Goal: Information Seeking & Learning: Learn about a topic

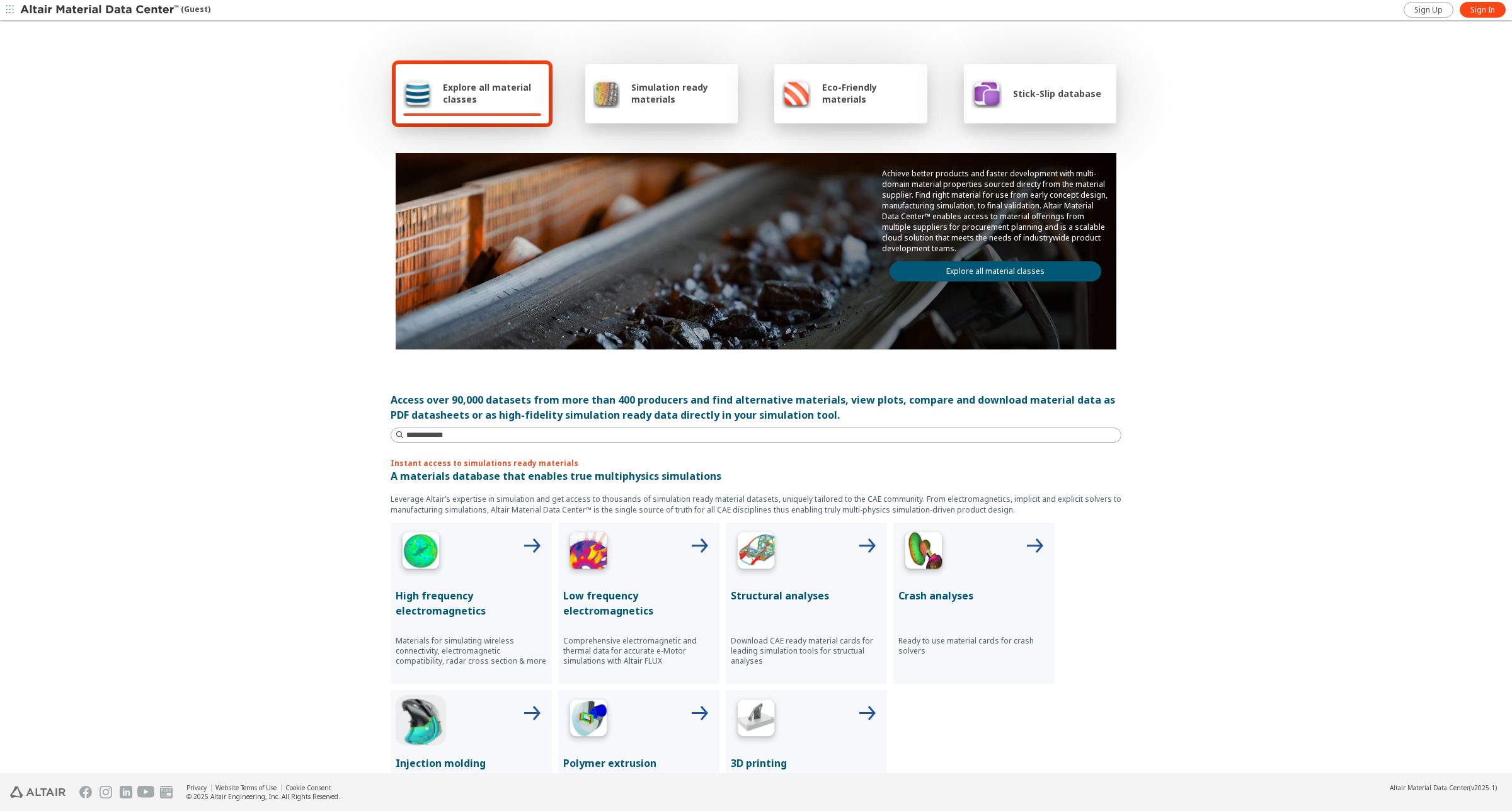
click at [1025, 265] on link "Explore all material classes" at bounding box center [995, 271] width 211 height 20
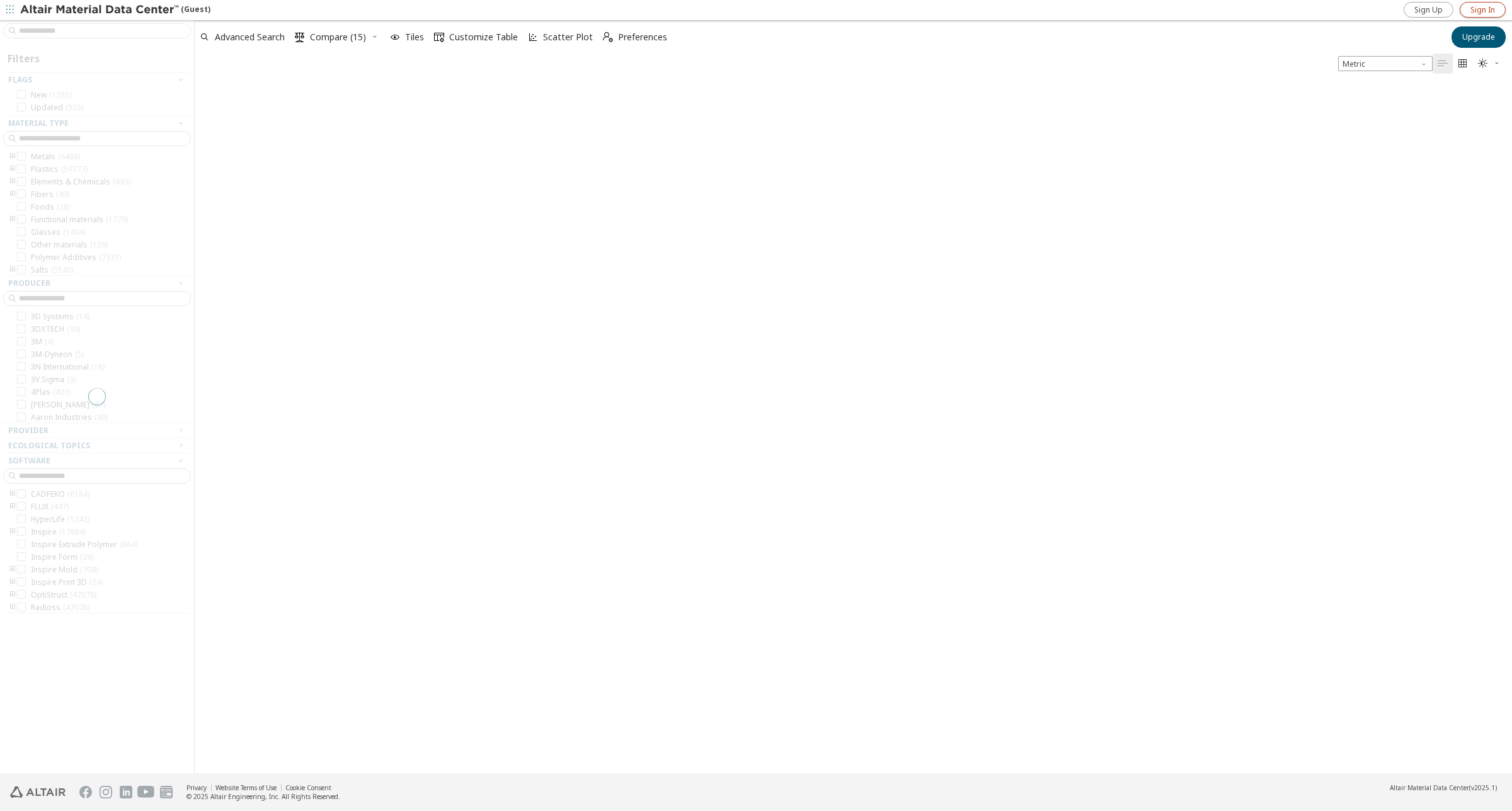
click at [1475, 10] on span "Sign In" at bounding box center [1483, 10] width 24 height 10
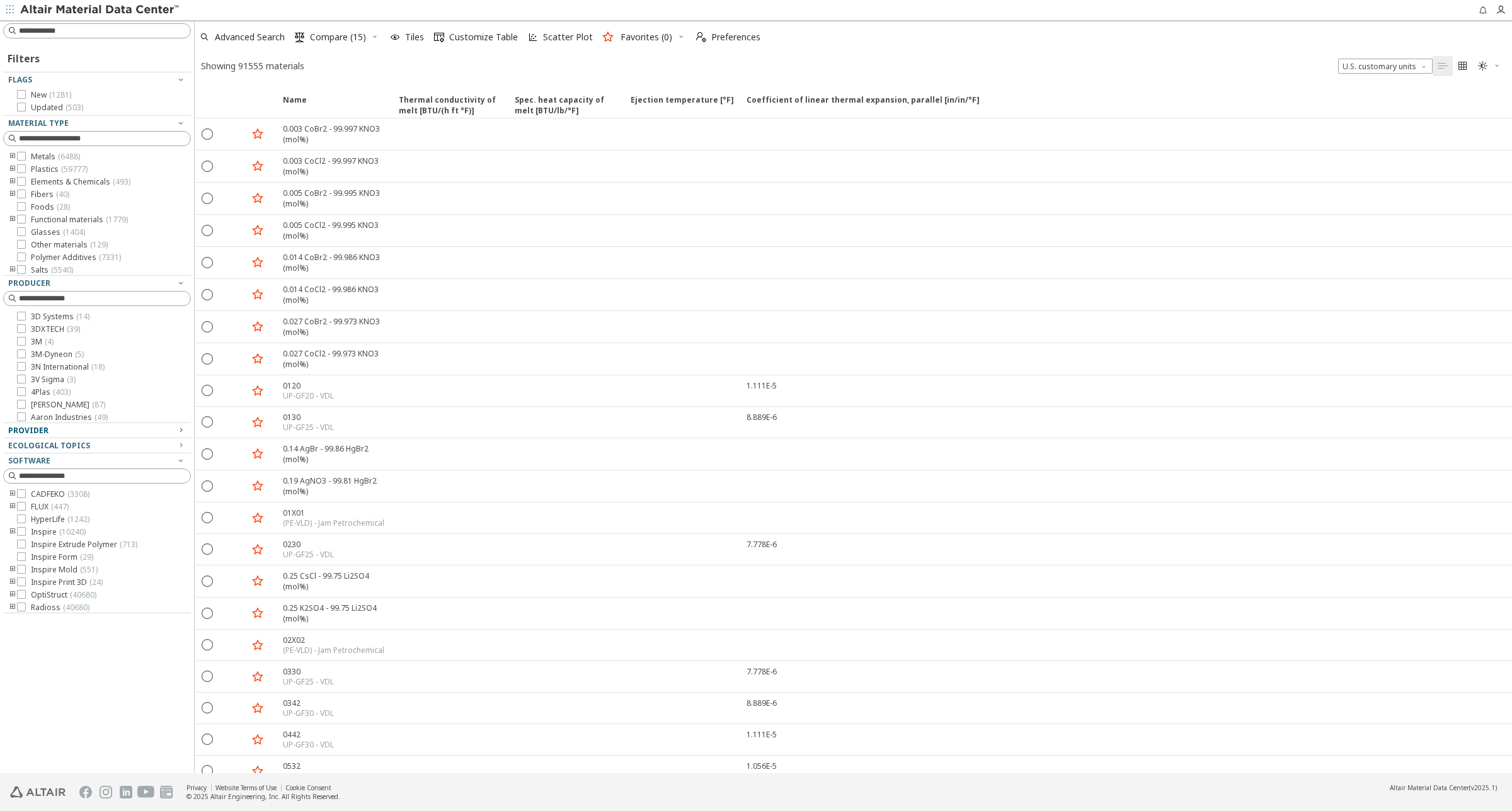
click at [54, 427] on div "Provider" at bounding box center [91, 431] width 167 height 10
click at [22, 540] on icon at bounding box center [22, 539] width 9 height 9
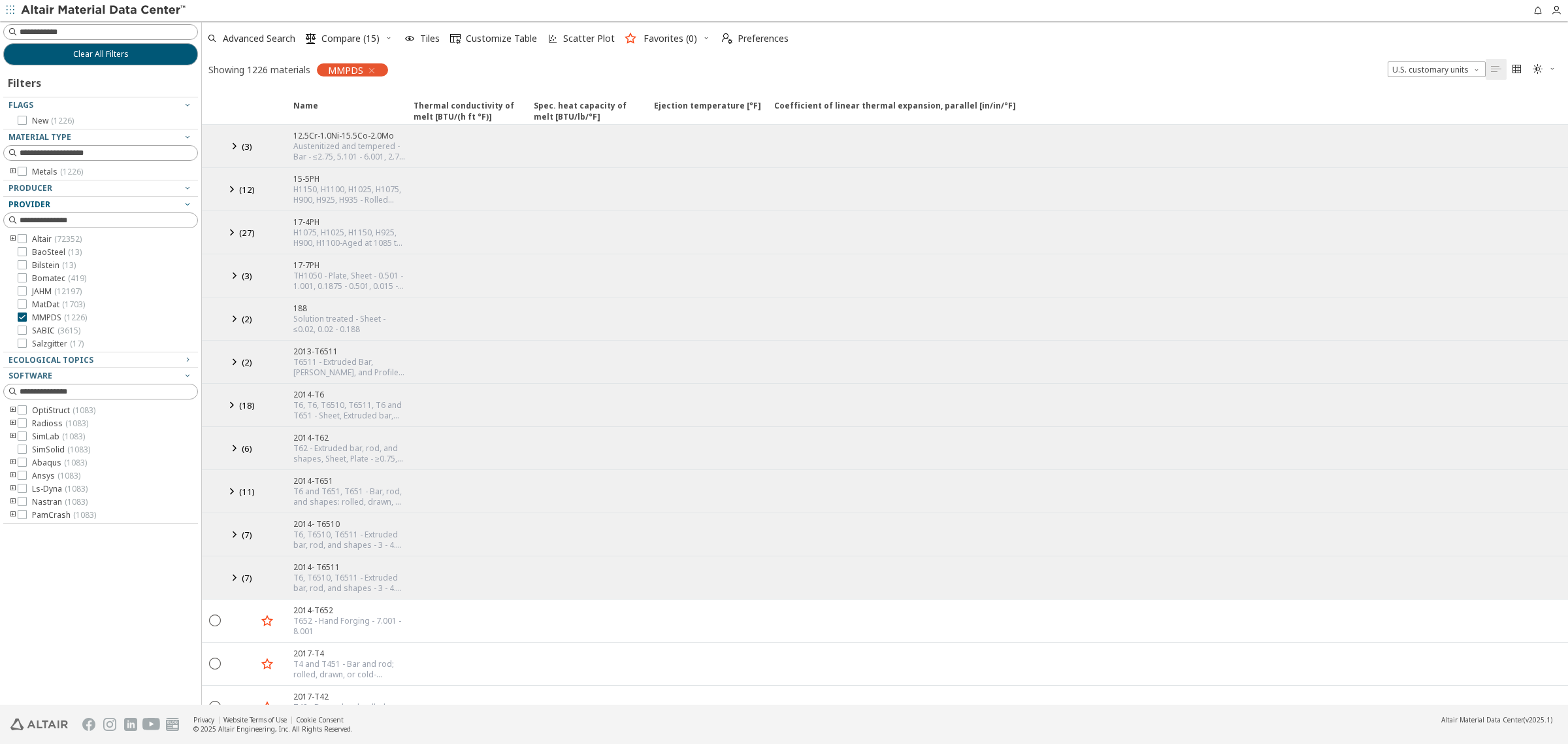
click at [13, 168] on icon "toogle group" at bounding box center [13, 172] width 9 height 11
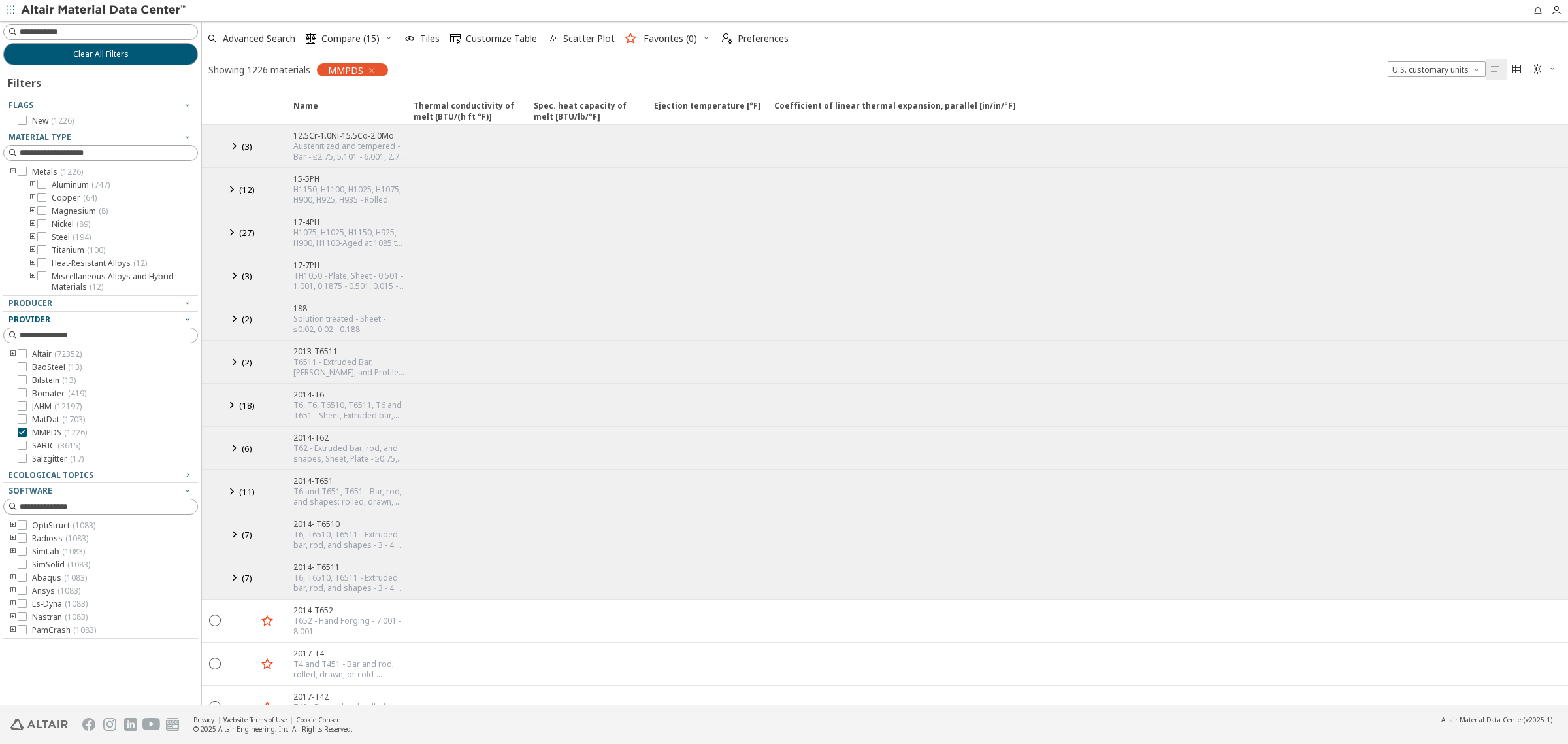
click at [30, 186] on icon "toogle group" at bounding box center [32, 185] width 9 height 11
click at [59, 198] on icon at bounding box center [62, 197] width 9 height 9
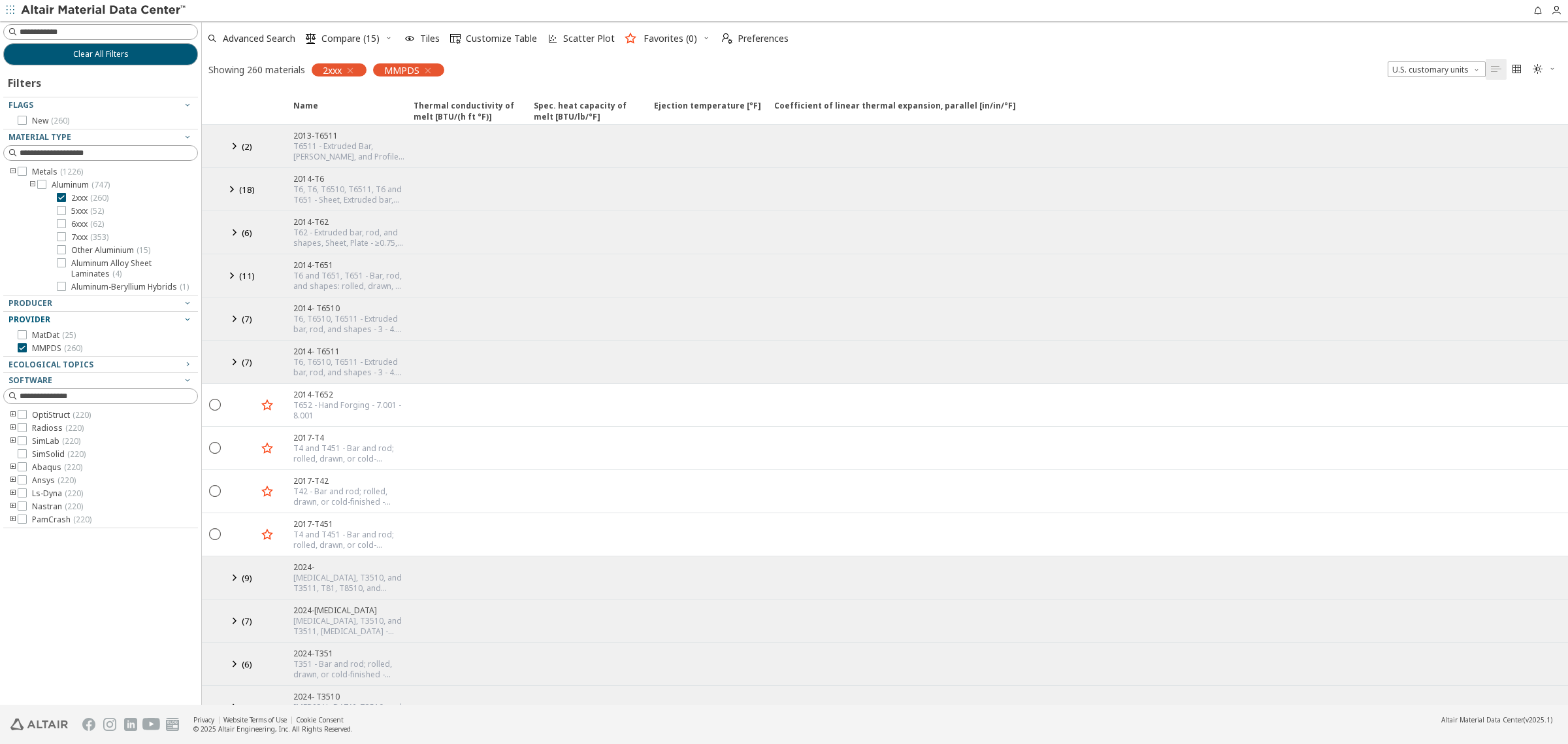
click at [243, 144] on span "( 2 )" at bounding box center [247, 146] width 11 height 12
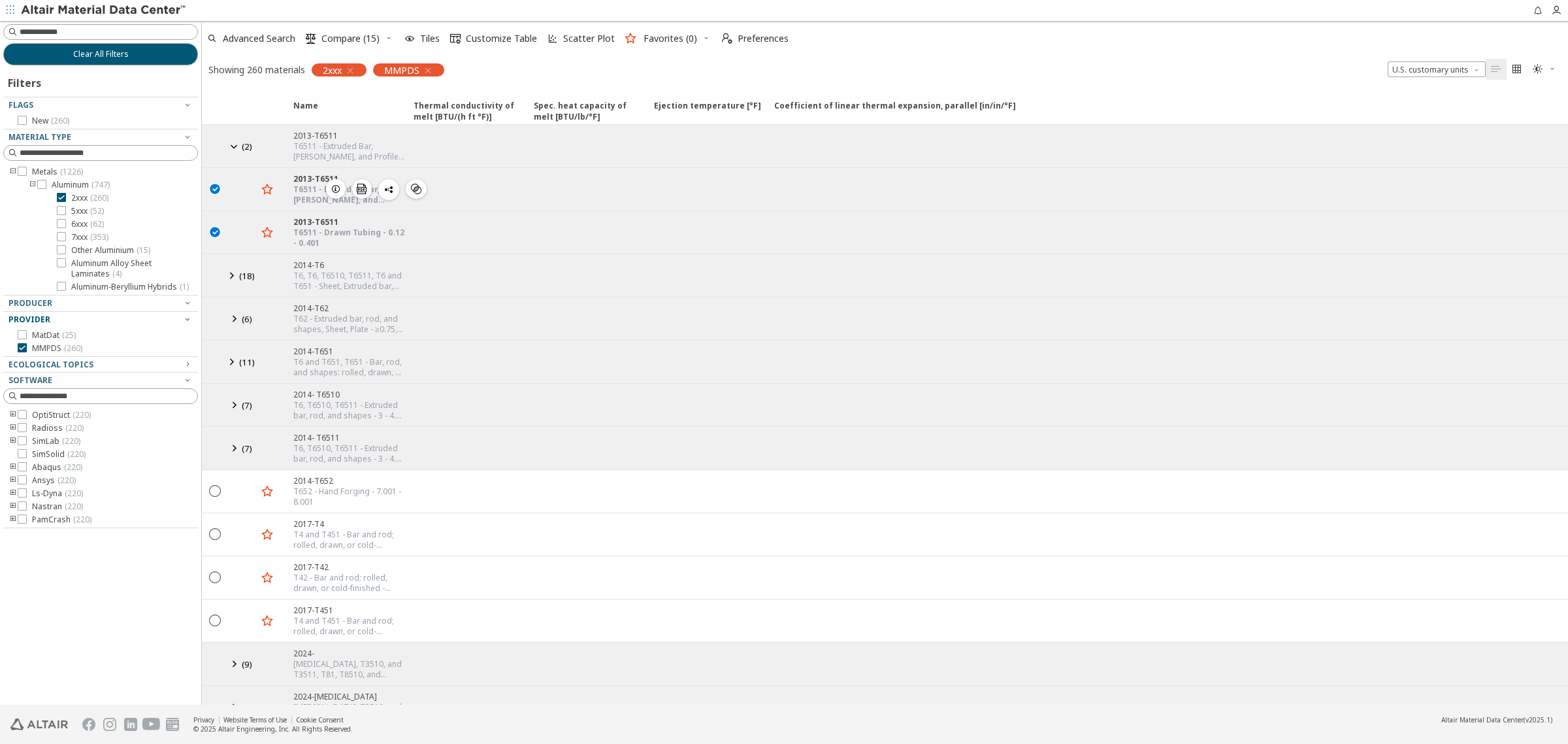
click at [213, 186] on icon "" at bounding box center [215, 188] width 12 height 12
click at [217, 227] on icon "" at bounding box center [215, 231] width 12 height 12
click at [336, 184] on icon "button" at bounding box center [336, 189] width 11 height 11
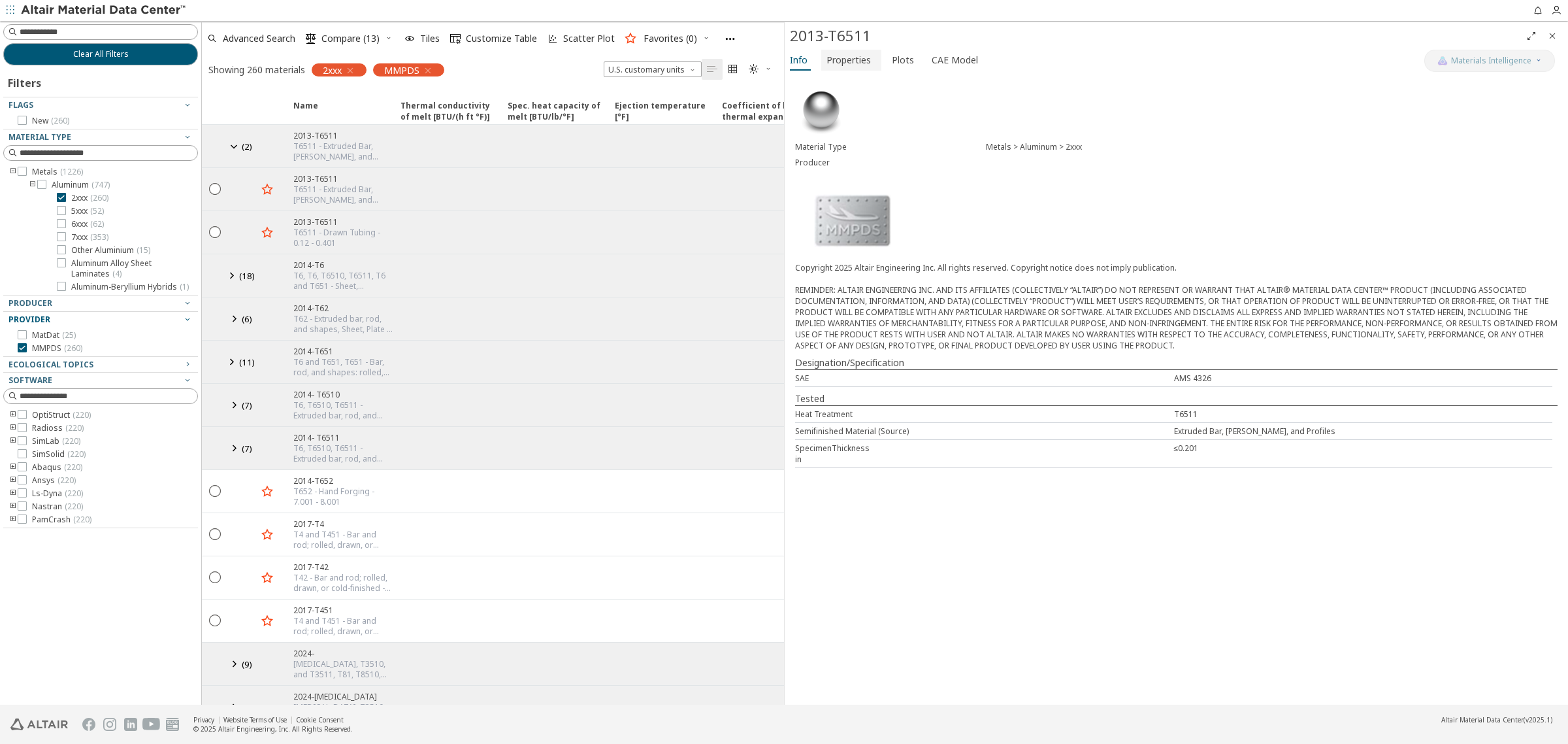
click at [875, 54] on button "Properties" at bounding box center [851, 59] width 60 height 21
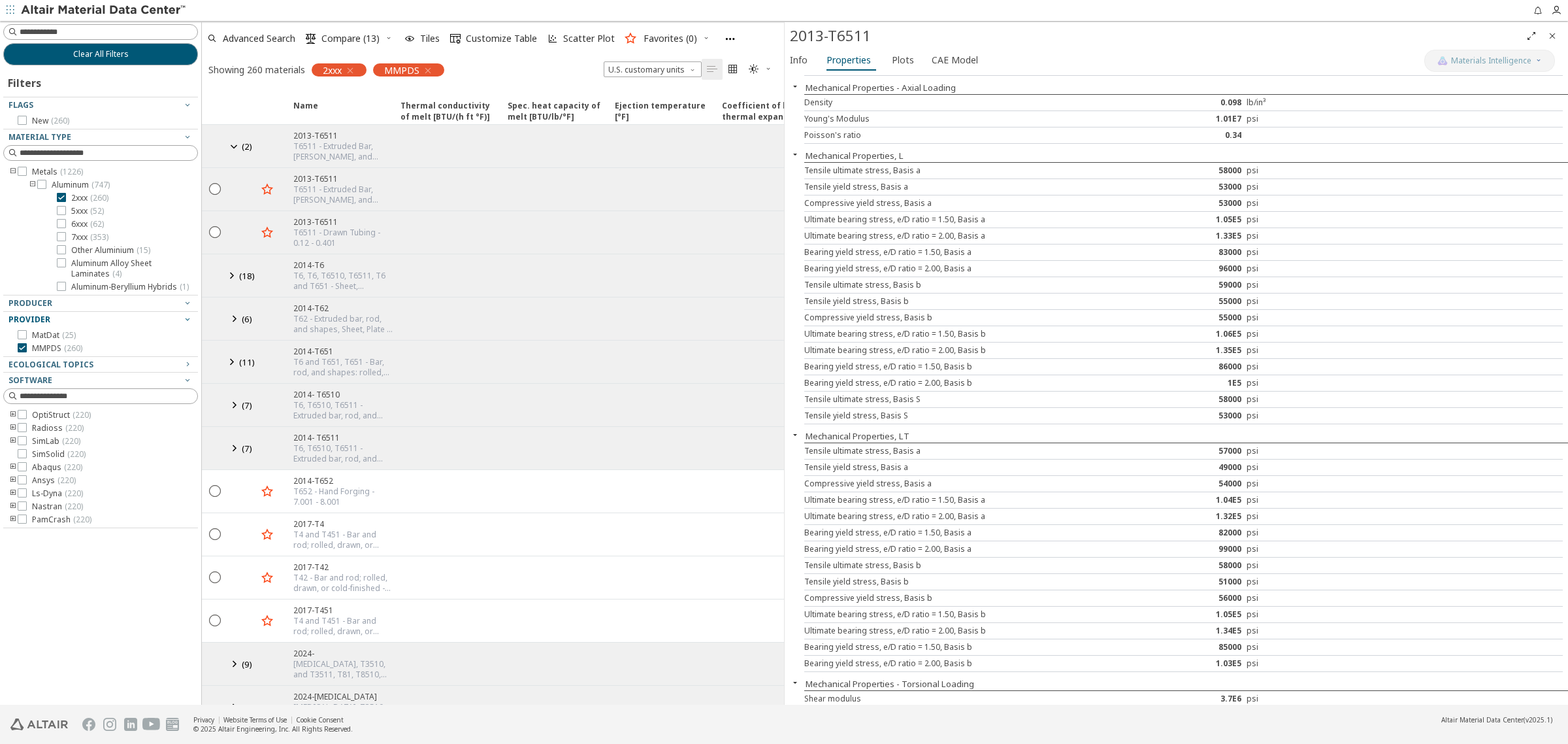
scroll to position [141, 0]
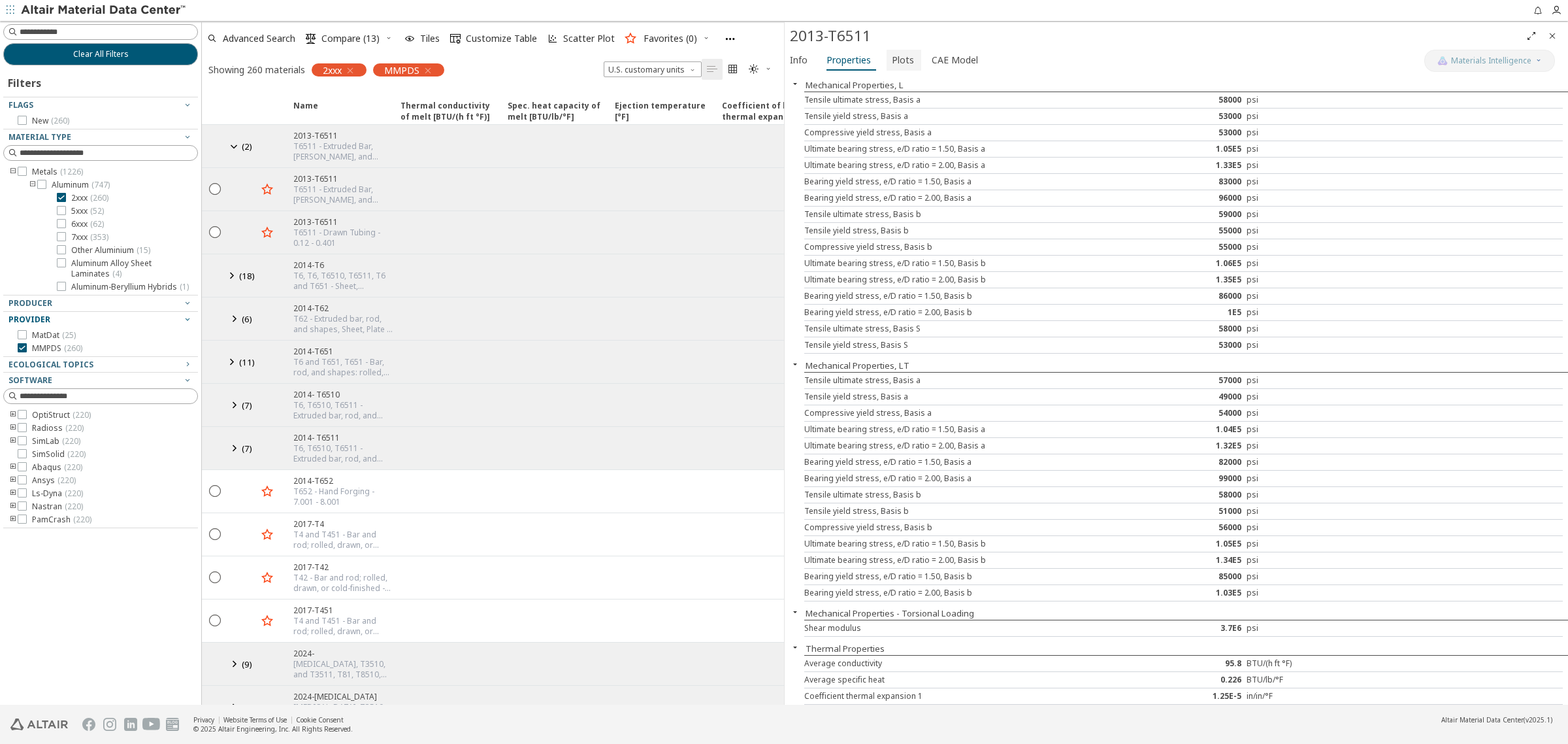
click at [908, 64] on span "Plots" at bounding box center [903, 59] width 22 height 21
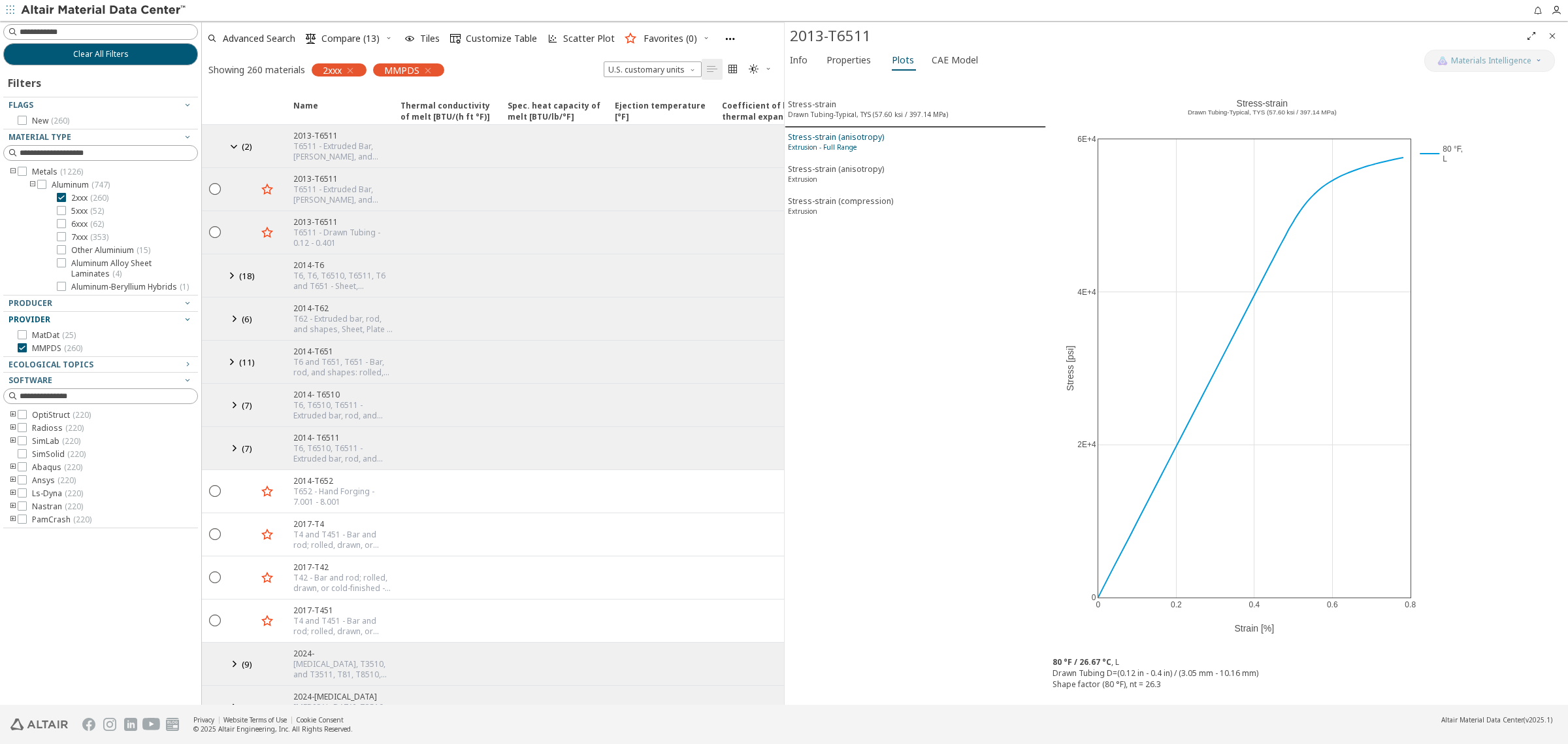
click at [870, 135] on div "Stress-strain (anisotropy) Extrusion - Full Range" at bounding box center [836, 143] width 96 height 24
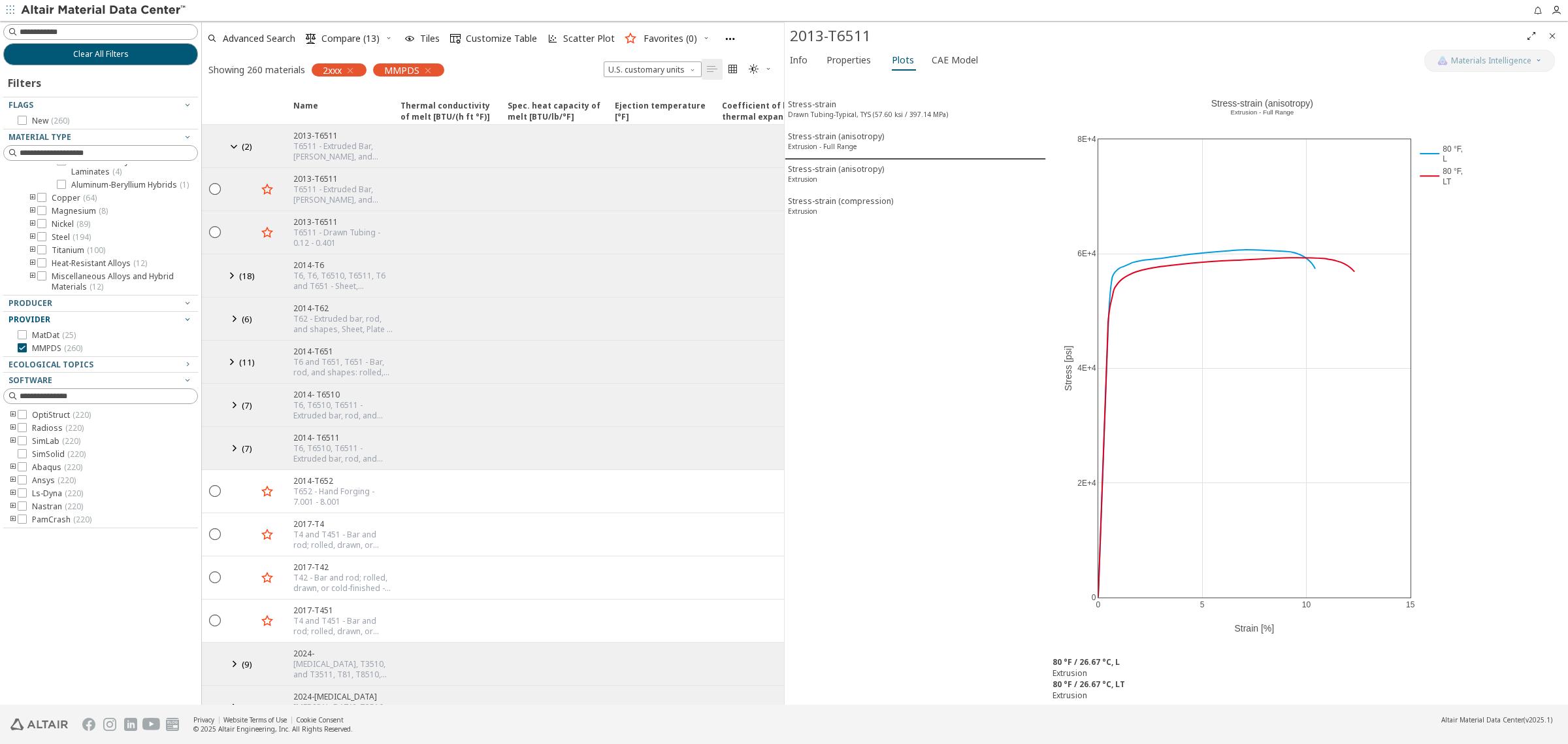
scroll to position [112, 0]
click at [34, 211] on icon "toogle group" at bounding box center [32, 211] width 9 height 11
click at [74, 219] on span "Wrought-Alloys ( 8 )" at bounding box center [107, 215] width 70 height 11
click at [63, 200] on icon at bounding box center [62, 197] width 9 height 9
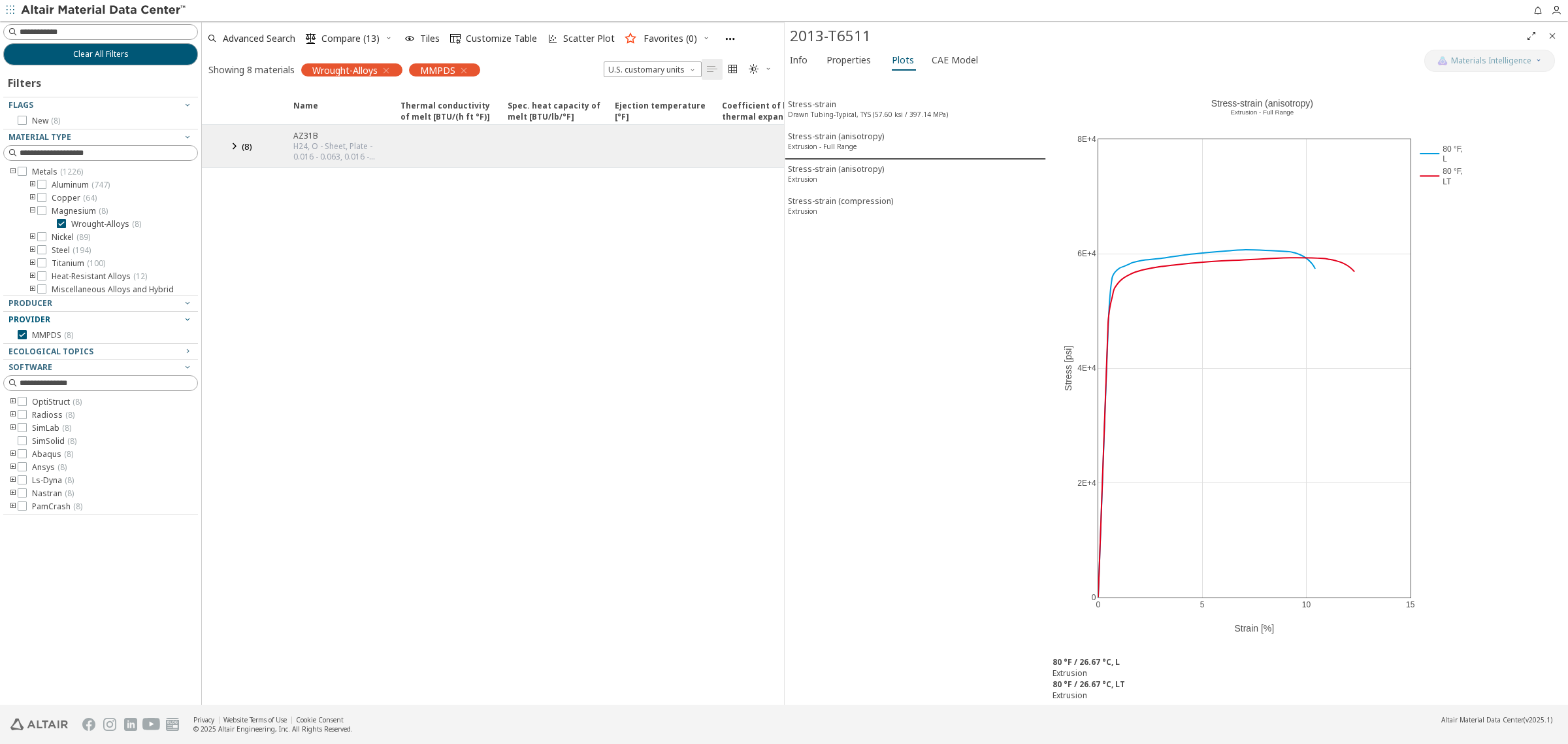
click at [236, 150] on icon at bounding box center [234, 146] width 16 height 16
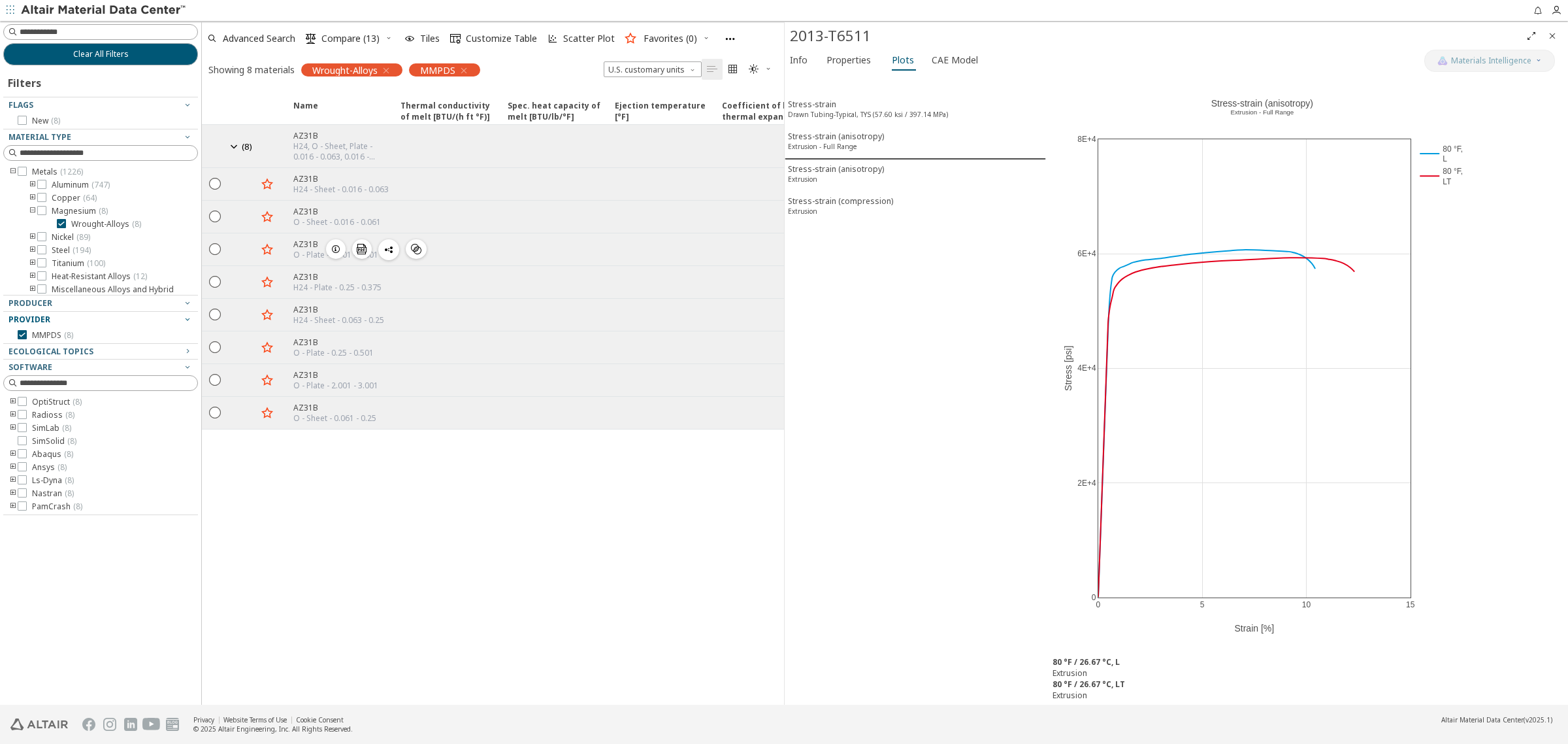
click at [330, 244] on icon "button" at bounding box center [336, 249] width 11 height 11
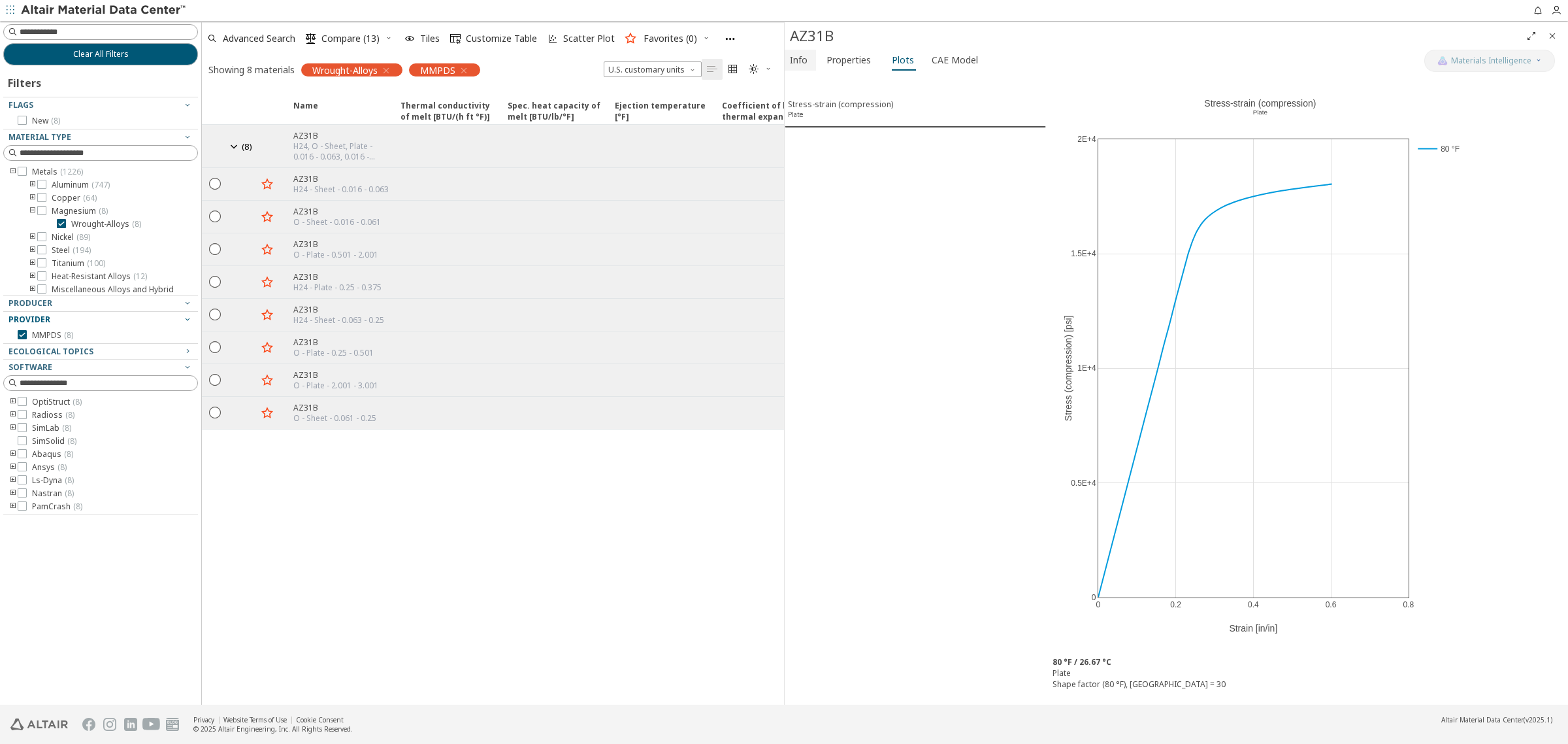
click at [805, 64] on span "Info" at bounding box center [799, 59] width 18 height 21
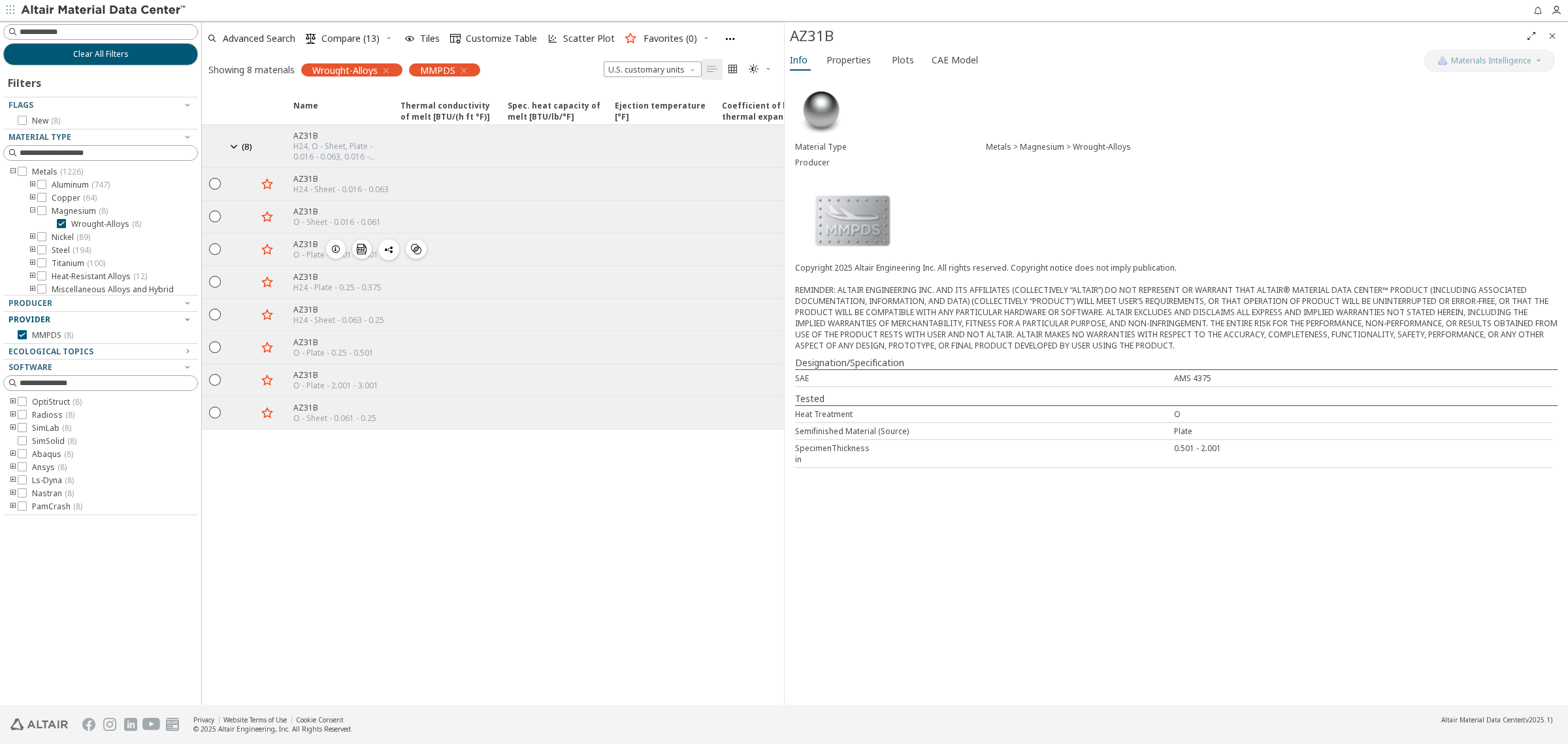
click at [332, 250] on icon "button" at bounding box center [336, 249] width 11 height 11
click at [822, 39] on div "AZ31B" at bounding box center [1155, 35] width 731 height 21
copy div "AZ31B"
